Goal: Find specific page/section: Locate a particular part of the current website

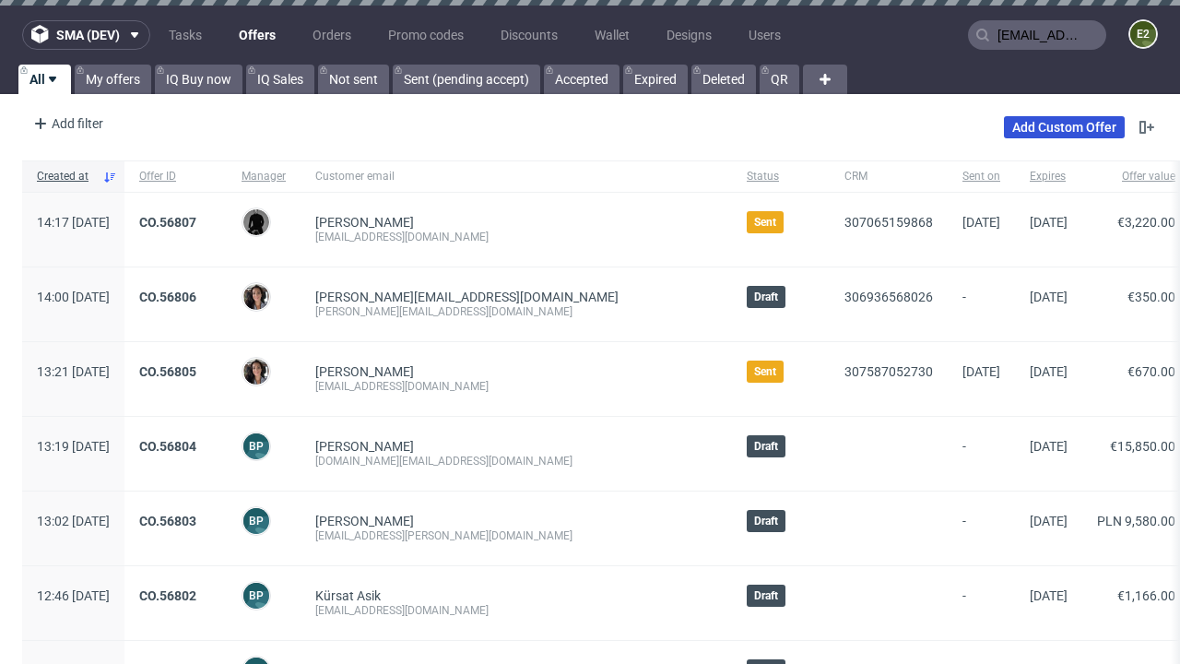
type input "[EMAIL_ADDRESS][DOMAIN_NAME]"
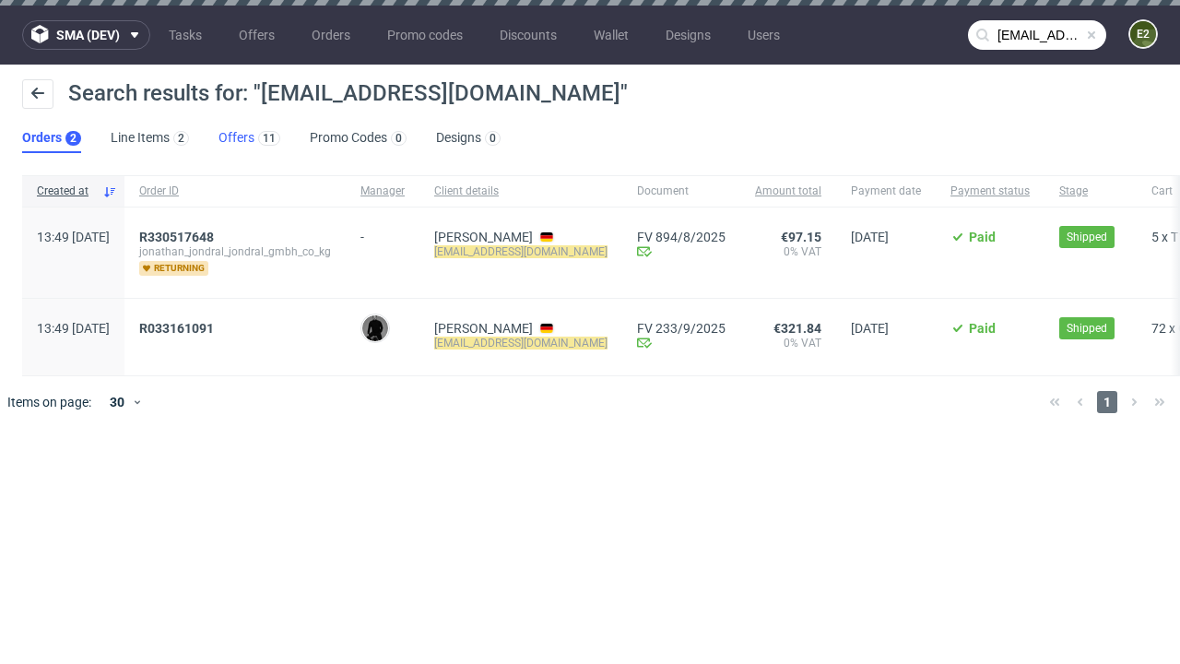
click at [249, 138] on link "Offers 11" at bounding box center [249, 138] width 62 height 29
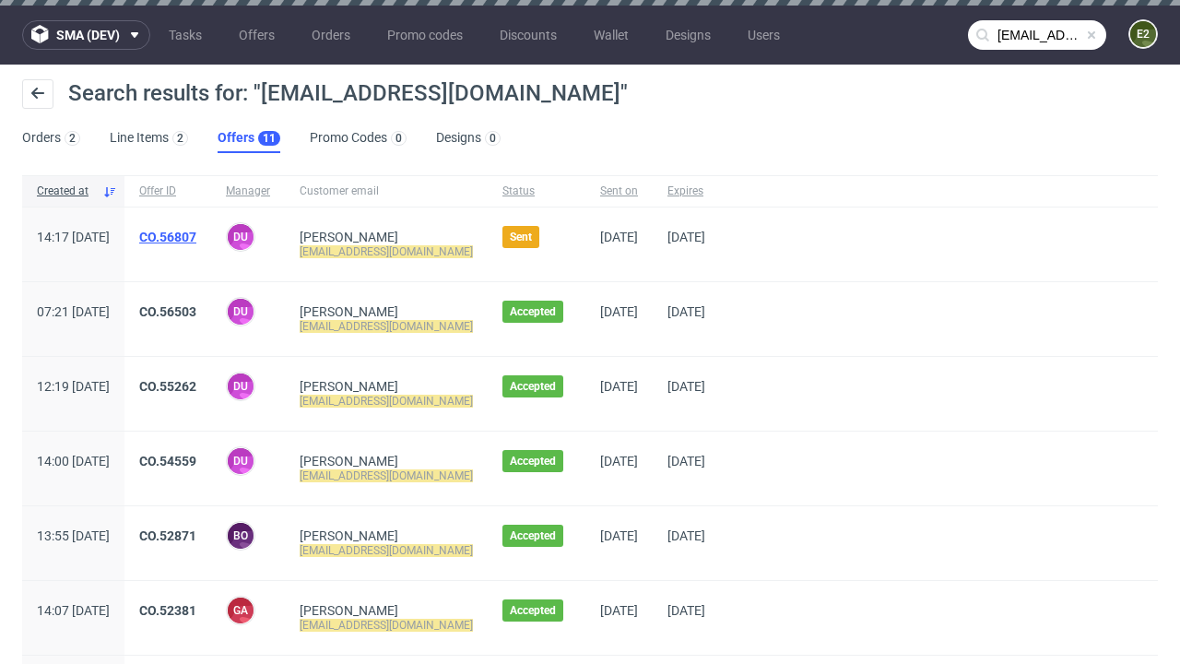
click at [196, 237] on link "CO.56807" at bounding box center [167, 237] width 57 height 15
